Goal: Task Accomplishment & Management: Use online tool/utility

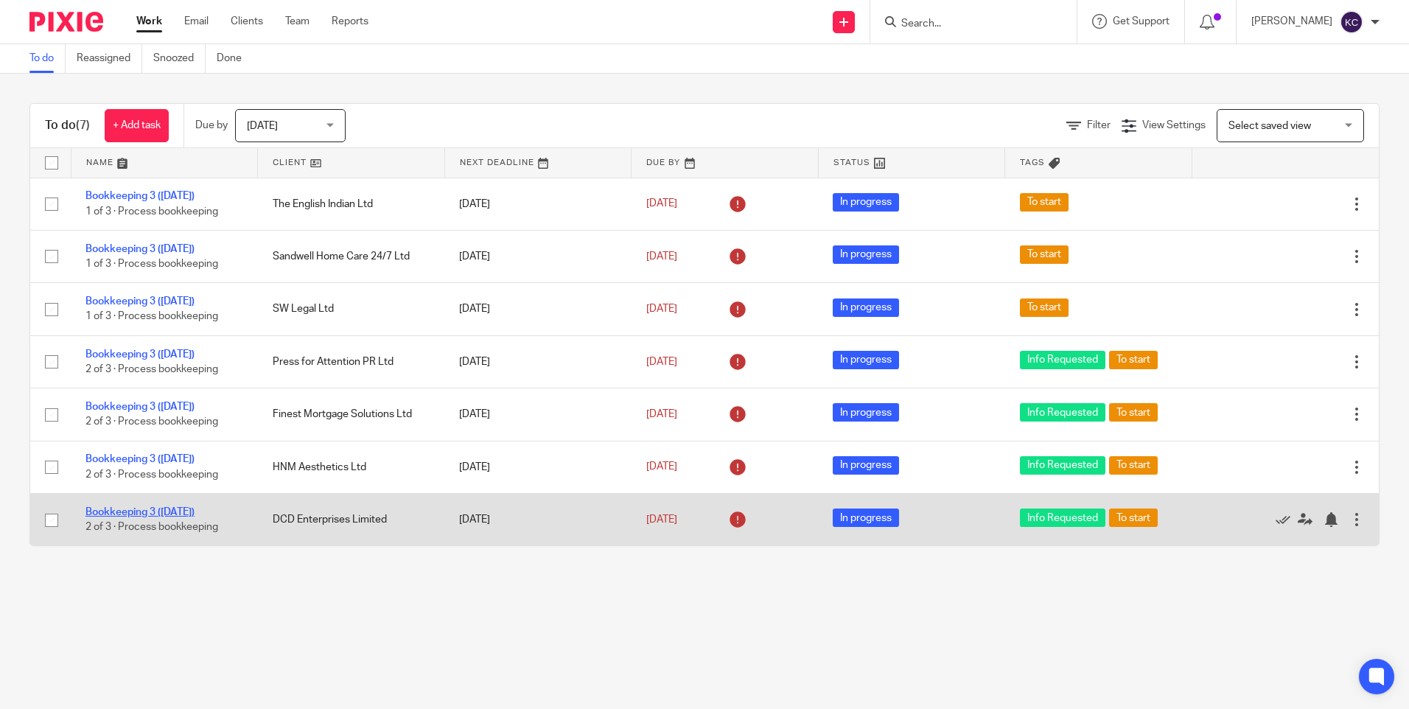
click at [172, 511] on link "Bookkeeping 3 ([DATE])" at bounding box center [139, 512] width 109 height 10
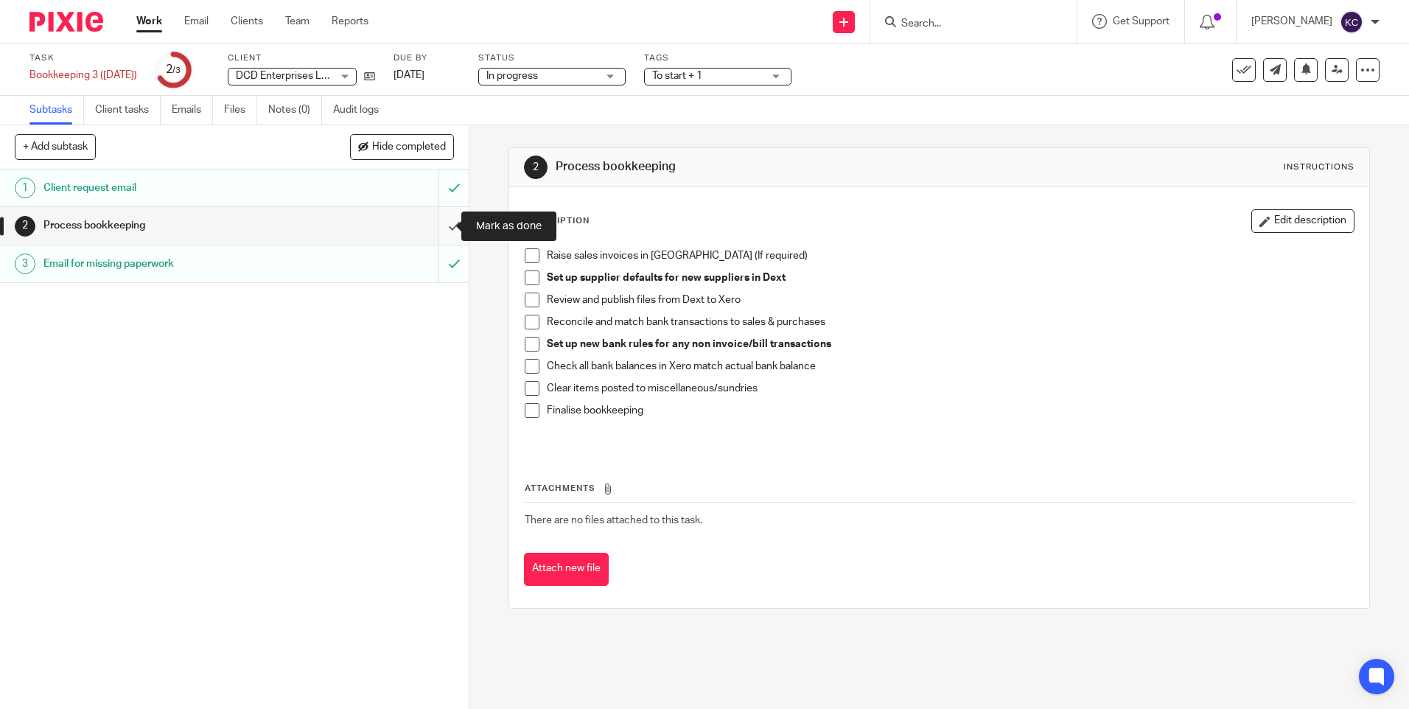
click at [449, 225] on input "submit" at bounding box center [234, 225] width 469 height 37
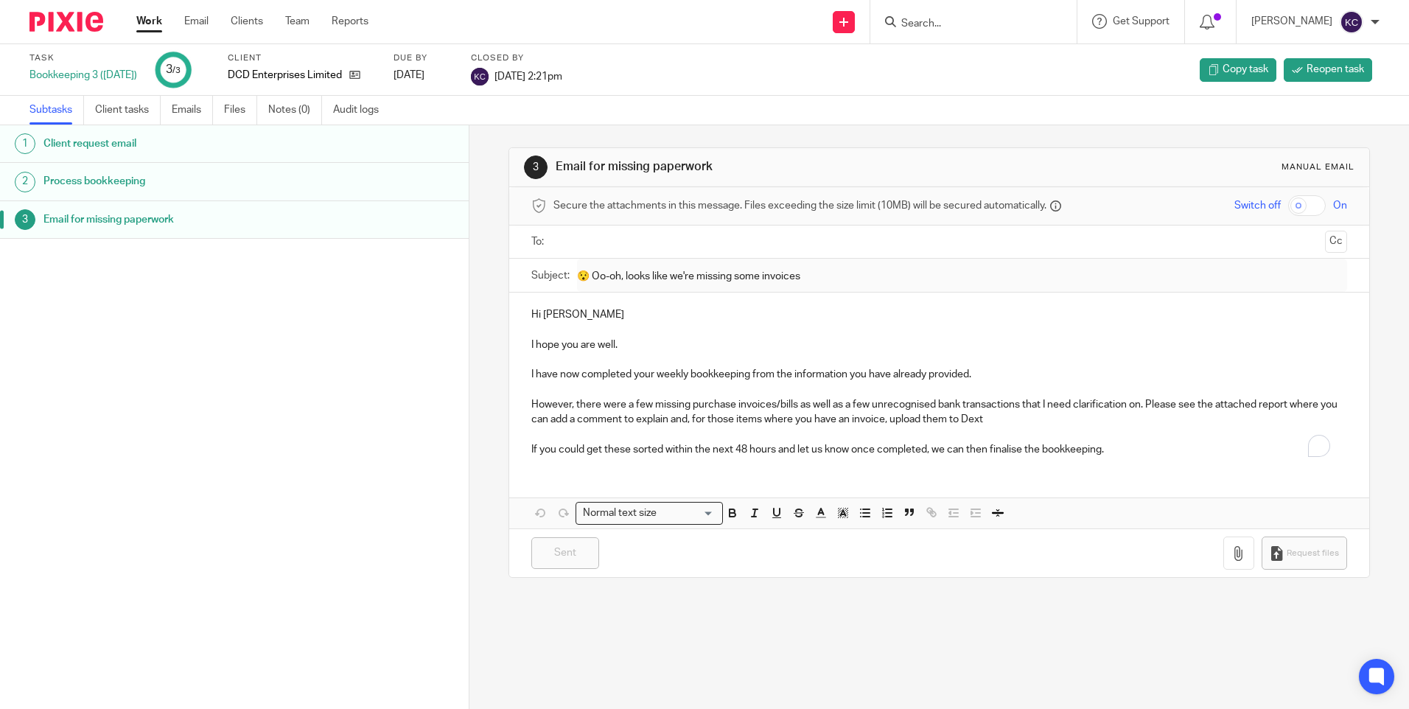
click at [147, 21] on link "Work" at bounding box center [149, 21] width 26 height 15
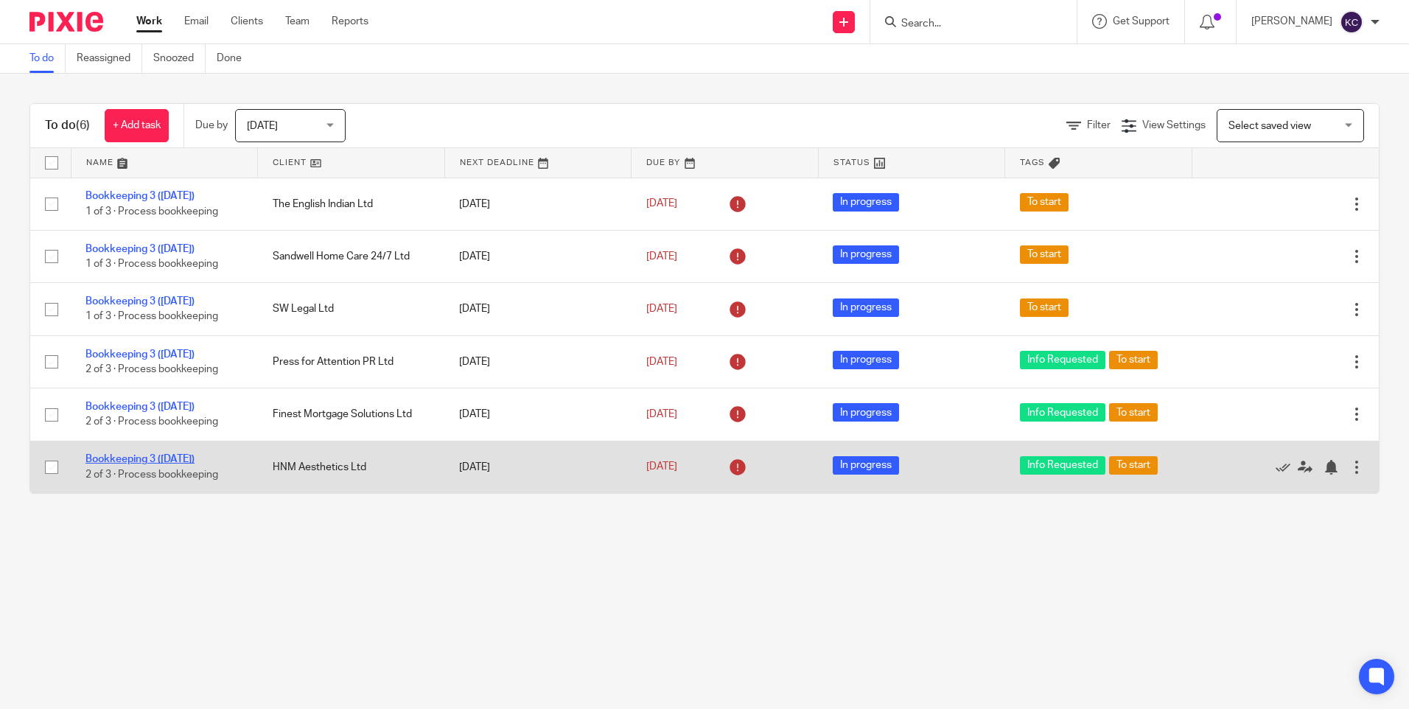
click at [170, 456] on link "Bookkeeping 3 ([DATE])" at bounding box center [139, 459] width 109 height 10
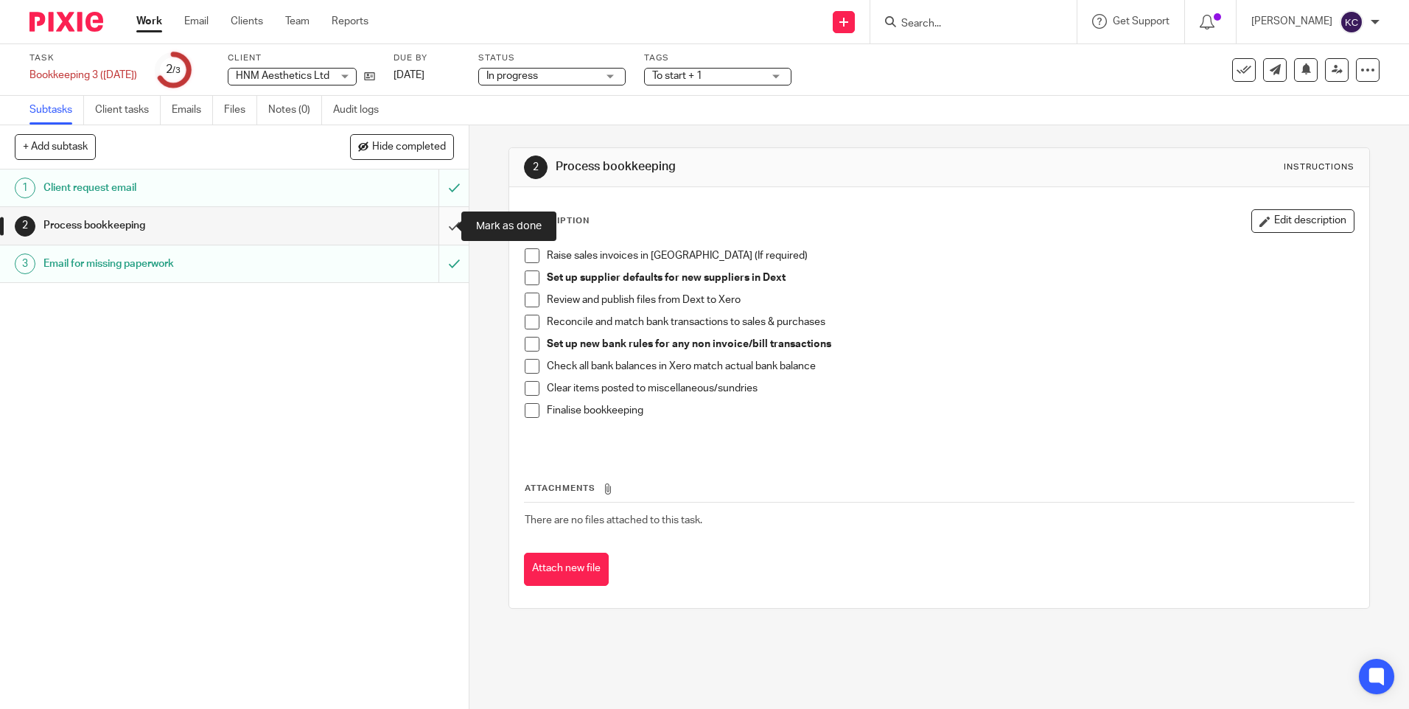
click at [434, 225] on input "submit" at bounding box center [234, 225] width 469 height 37
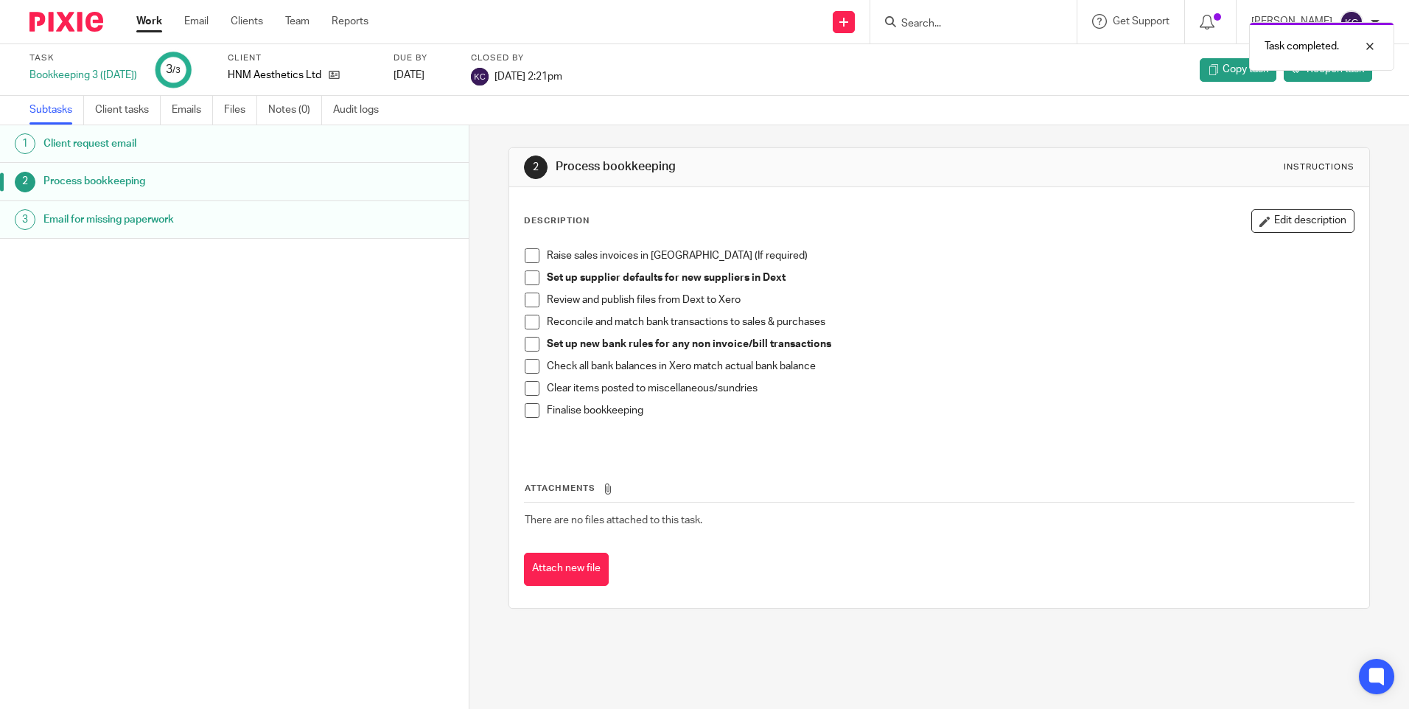
click at [153, 26] on link "Work" at bounding box center [149, 21] width 26 height 15
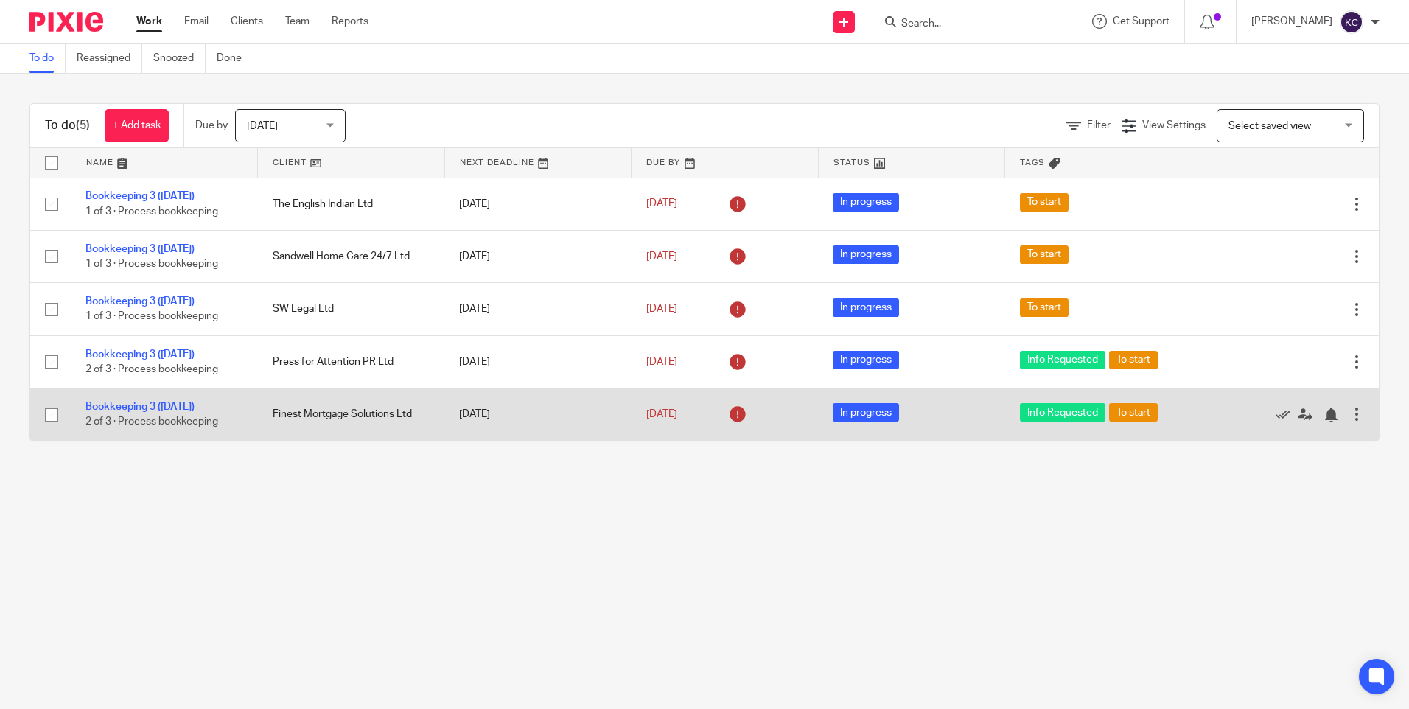
click at [137, 408] on link "Bookkeeping 3 ([DATE])" at bounding box center [139, 407] width 109 height 10
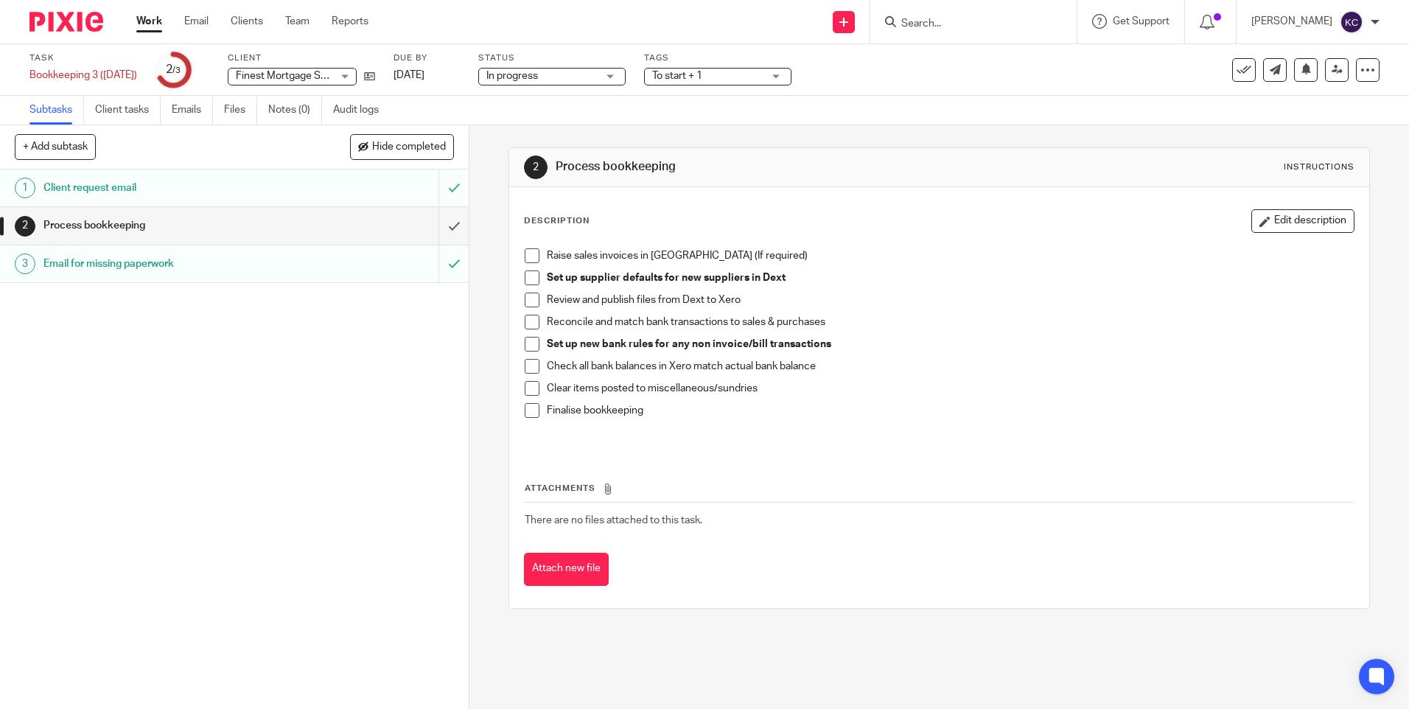
click at [108, 223] on h1 "Process bookkeeping" at bounding box center [169, 225] width 253 height 22
click at [436, 228] on input "submit" at bounding box center [234, 225] width 469 height 37
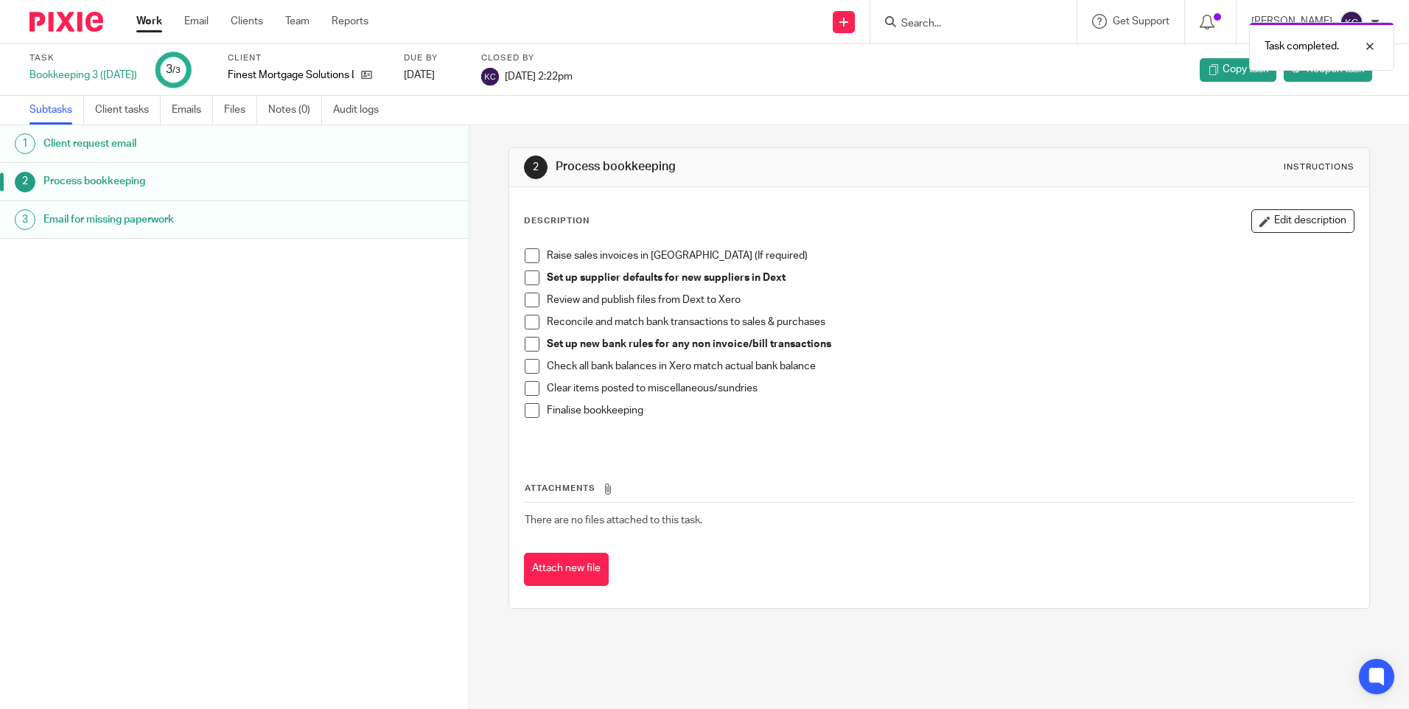
click at [147, 25] on link "Work" at bounding box center [149, 21] width 26 height 15
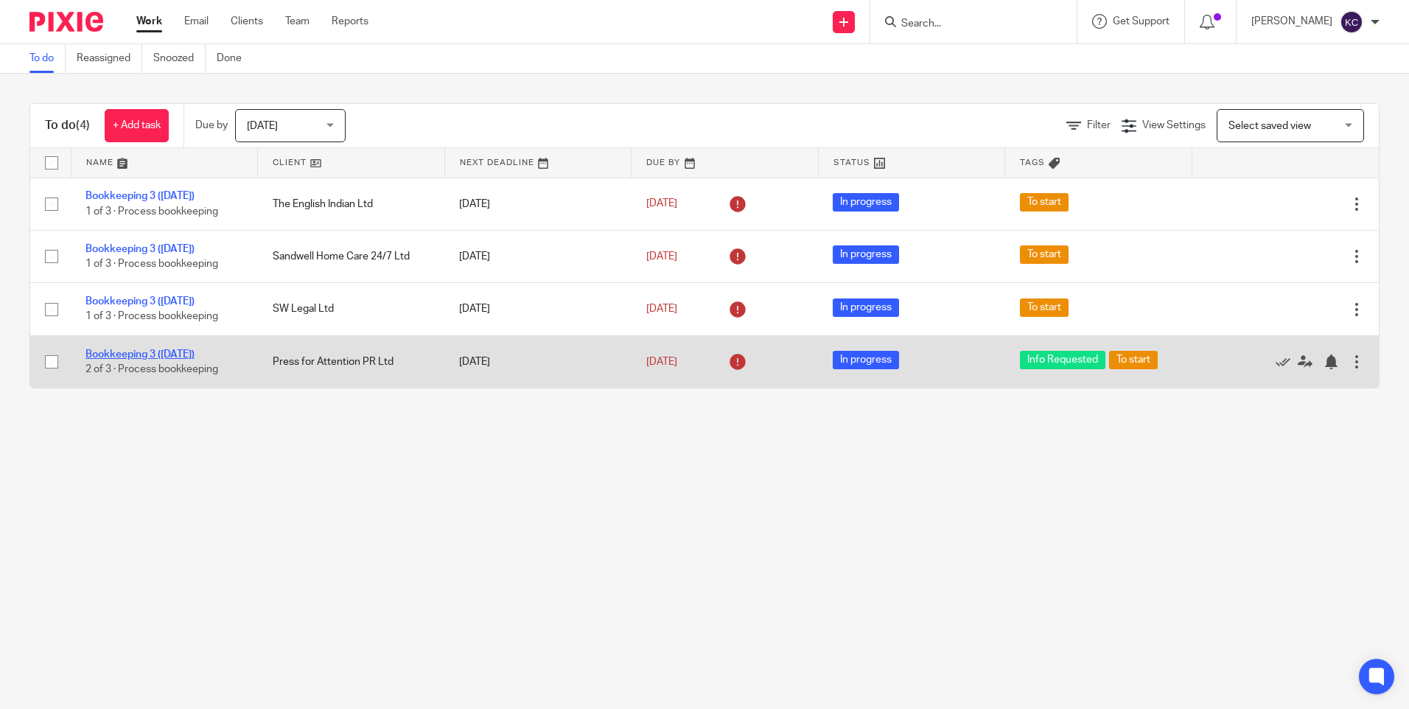
click at [164, 349] on link "Bookkeeping 3 ([DATE])" at bounding box center [139, 354] width 109 height 10
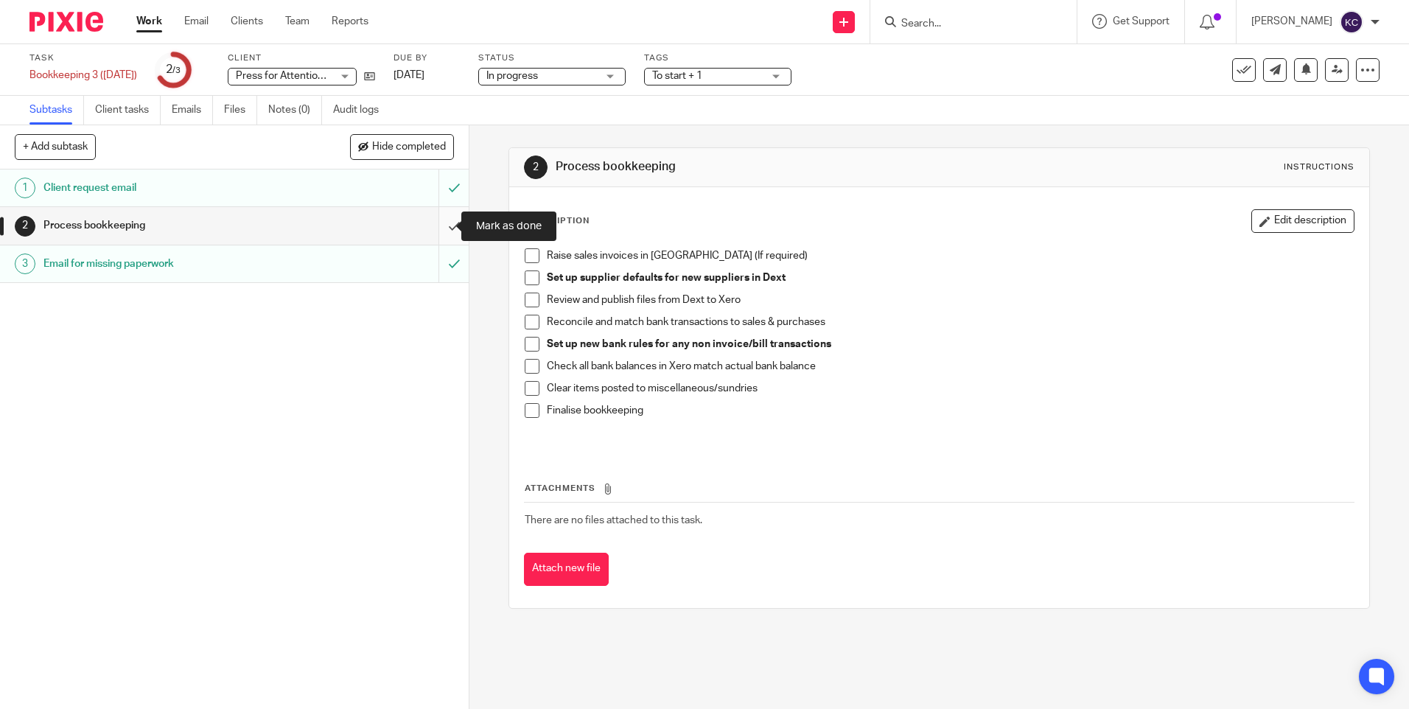
click at [435, 228] on input "submit" at bounding box center [234, 225] width 469 height 37
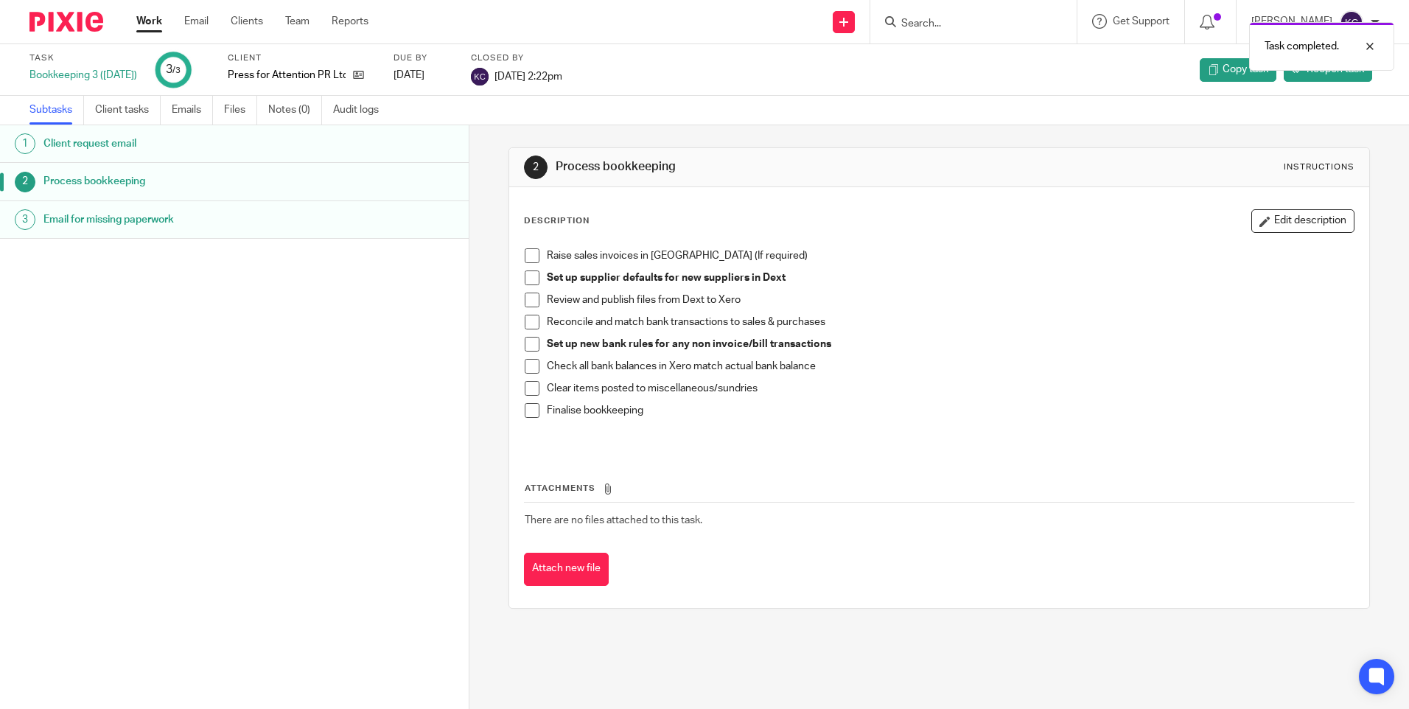
click at [148, 27] on link "Work" at bounding box center [149, 21] width 26 height 15
